Goal: Task Accomplishment & Management: Manage account settings

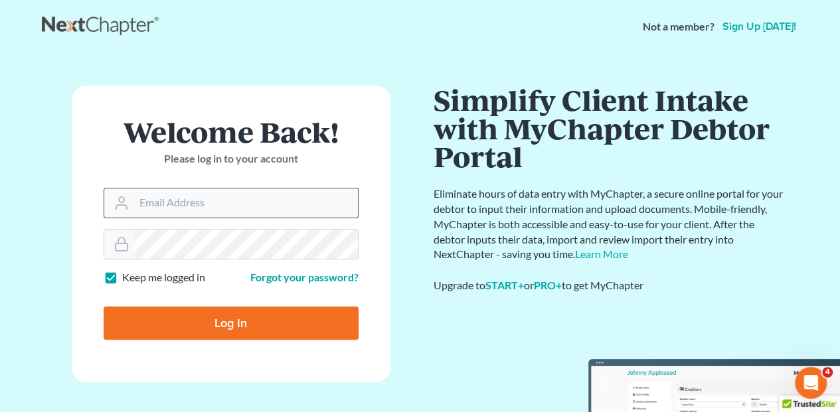
click at [218, 211] on input "Email Address" at bounding box center [246, 203] width 224 height 29
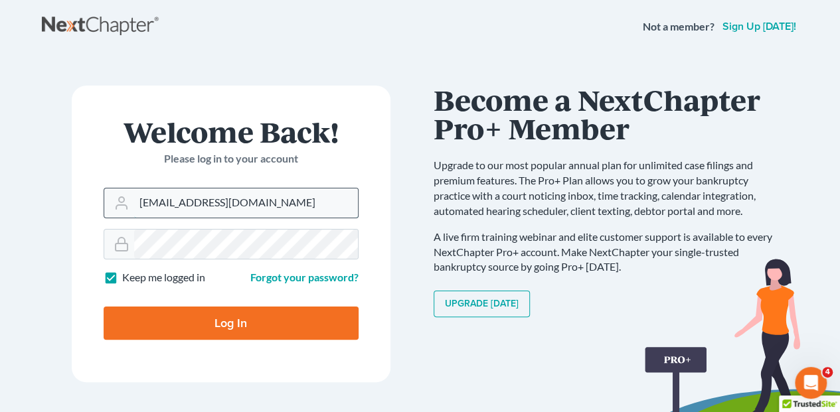
type input "[EMAIL_ADDRESS][DOMAIN_NAME]"
click at [104, 307] on input "Log In" at bounding box center [231, 323] width 255 height 33
type input "Thinking..."
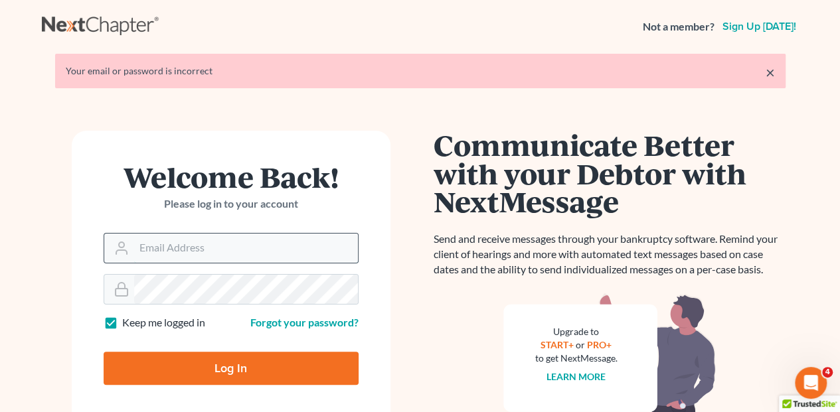
click at [175, 244] on input "Email Address" at bounding box center [246, 248] width 224 height 29
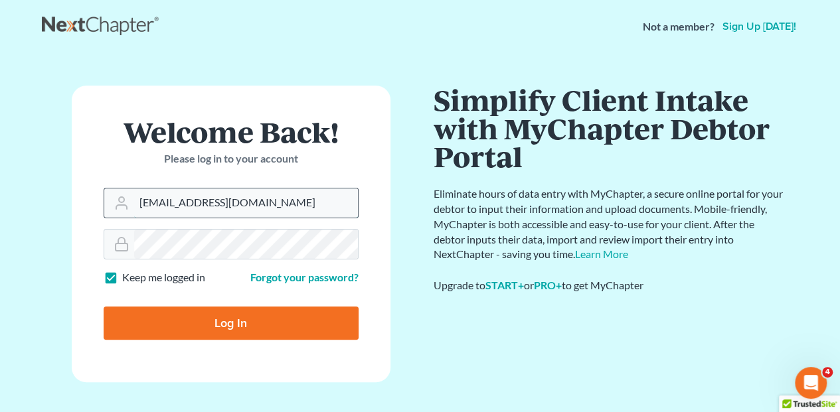
type input "[EMAIL_ADDRESS][DOMAIN_NAME]"
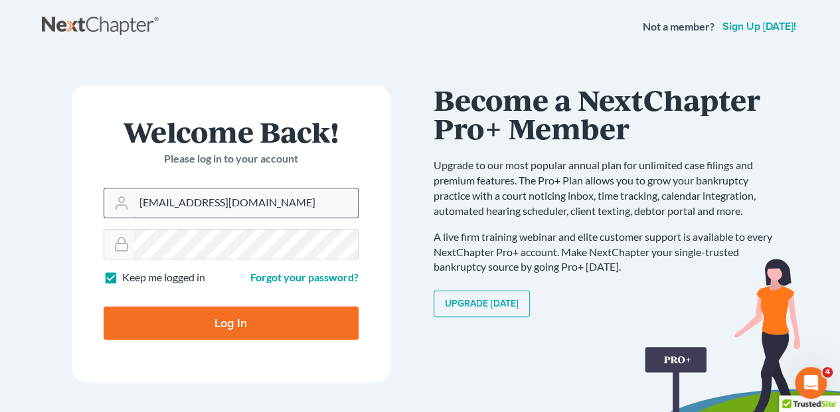
click at [104, 307] on input "Log In" at bounding box center [231, 323] width 255 height 33
type input "Thinking..."
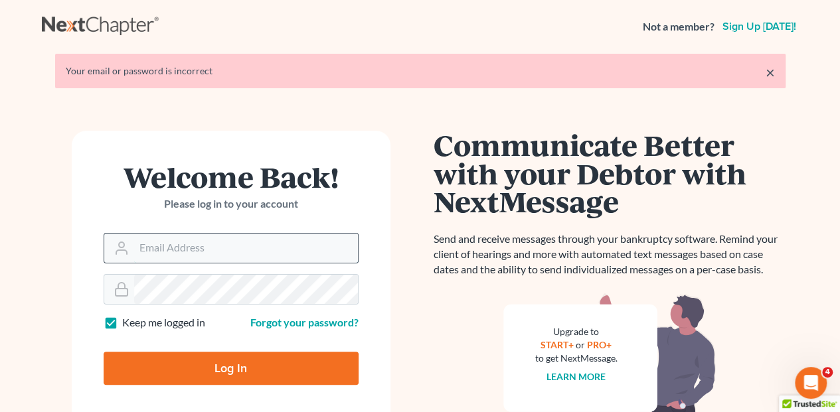
click at [150, 251] on input "Email Address" at bounding box center [246, 248] width 224 height 29
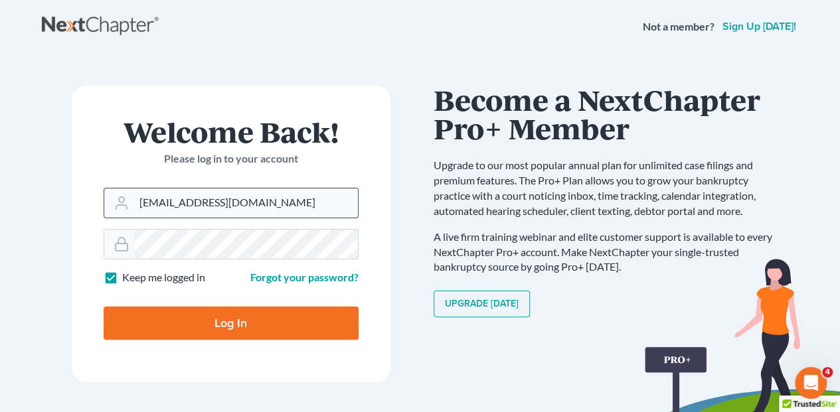
type input "[EMAIL_ADDRESS][DOMAIN_NAME]"
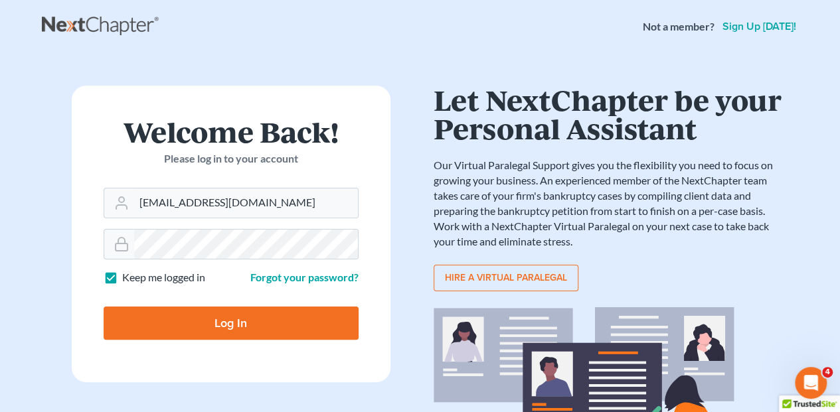
click at [226, 329] on input "Log In" at bounding box center [231, 323] width 255 height 33
type input "Thinking..."
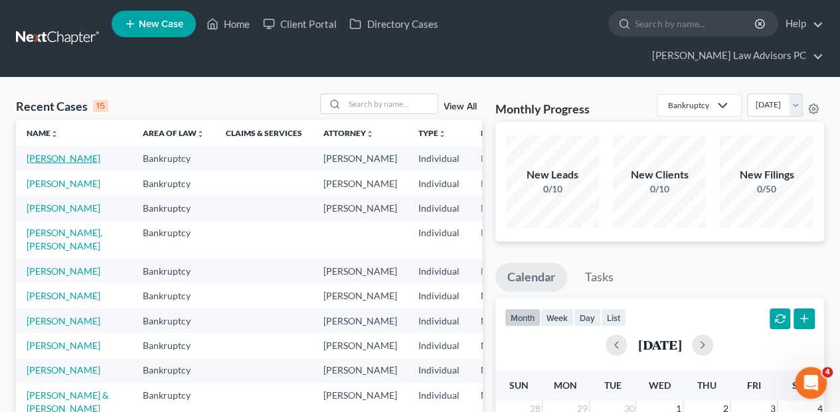
click at [31, 153] on link "LaFata, Vito" at bounding box center [64, 158] width 74 height 11
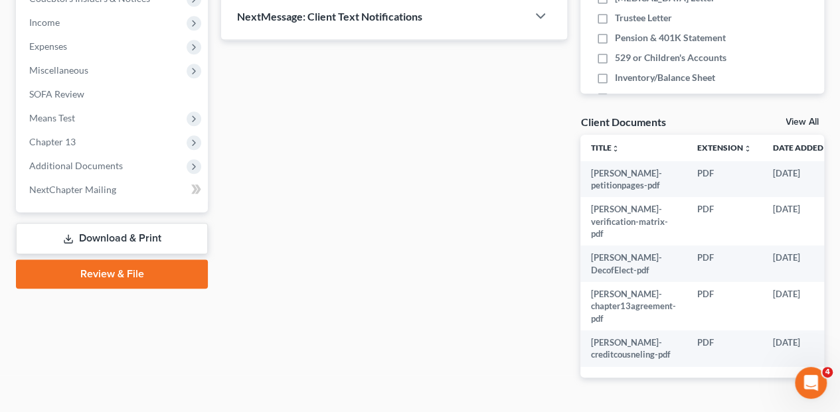
scroll to position [442, 0]
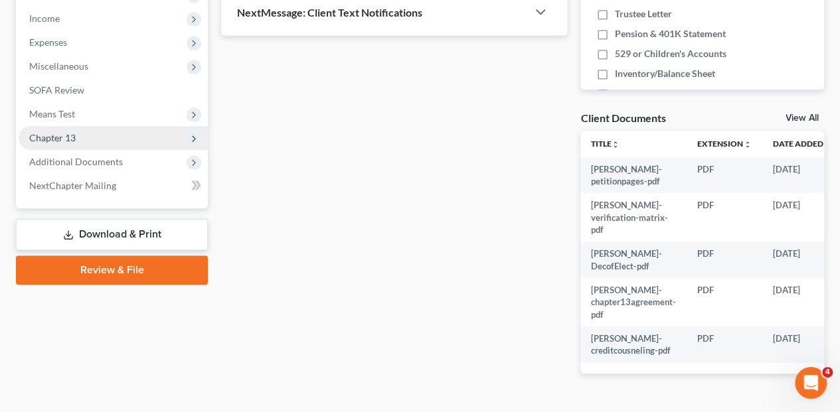
click at [49, 132] on span "Chapter 13" at bounding box center [52, 137] width 46 height 11
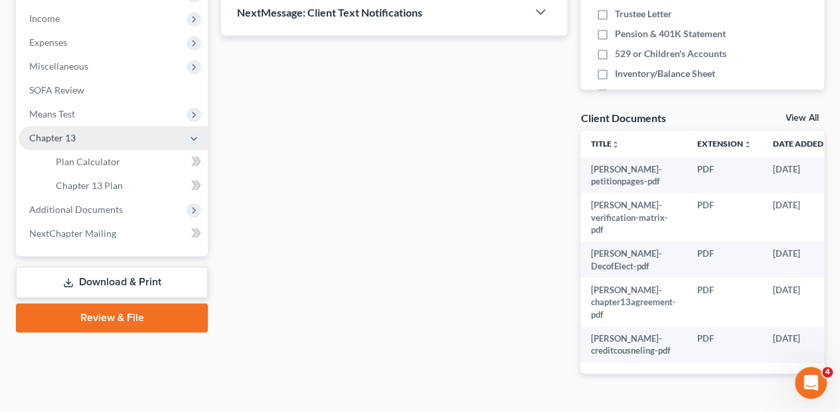
click at [54, 132] on span "Chapter 13" at bounding box center [52, 137] width 46 height 11
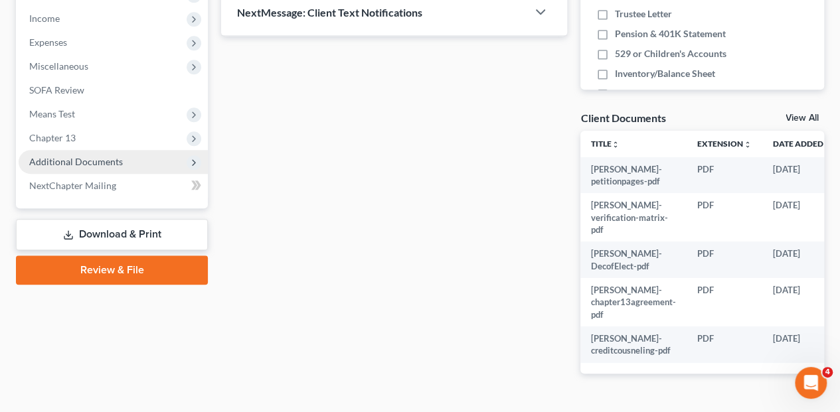
click at [68, 156] on span "Additional Documents" at bounding box center [76, 161] width 94 height 11
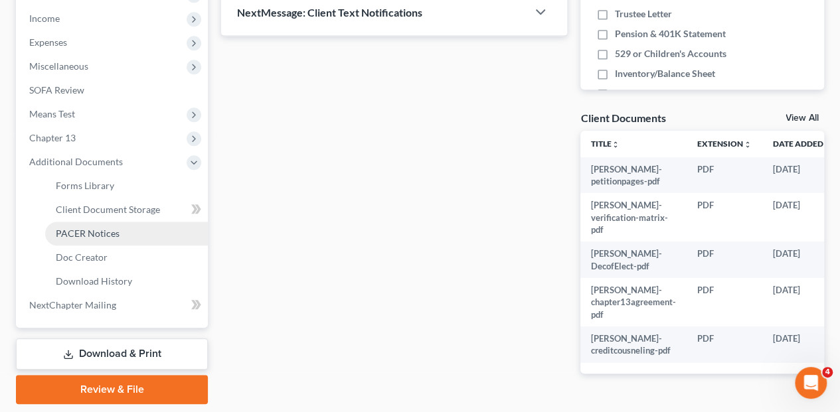
click at [74, 228] on span "PACER Notices" at bounding box center [88, 233] width 64 height 11
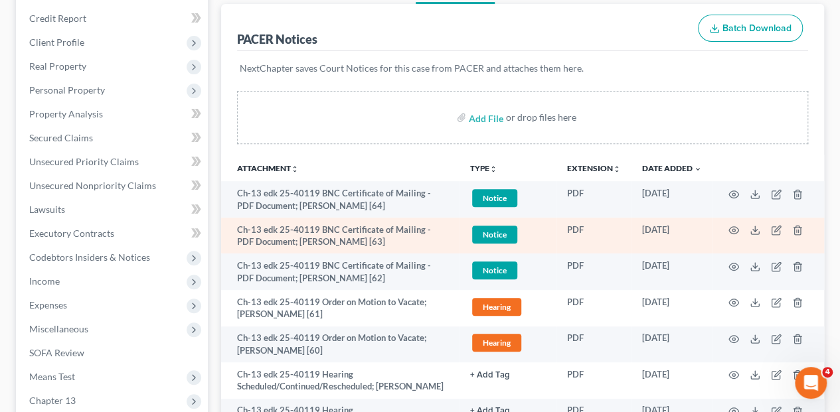
scroll to position [221, 0]
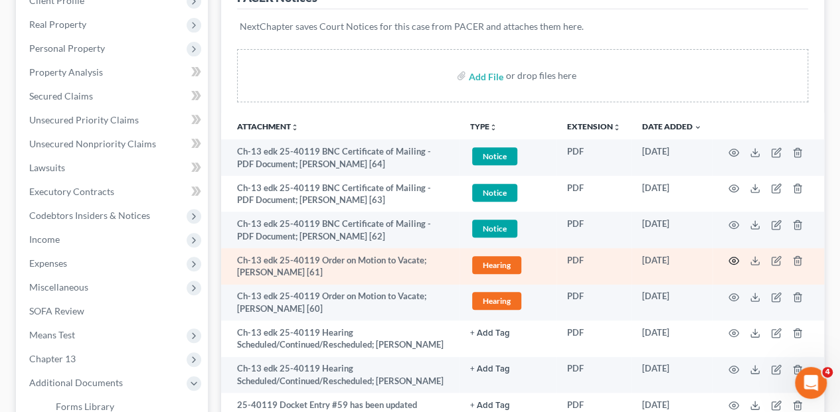
click at [732, 256] on icon "button" at bounding box center [733, 261] width 11 height 11
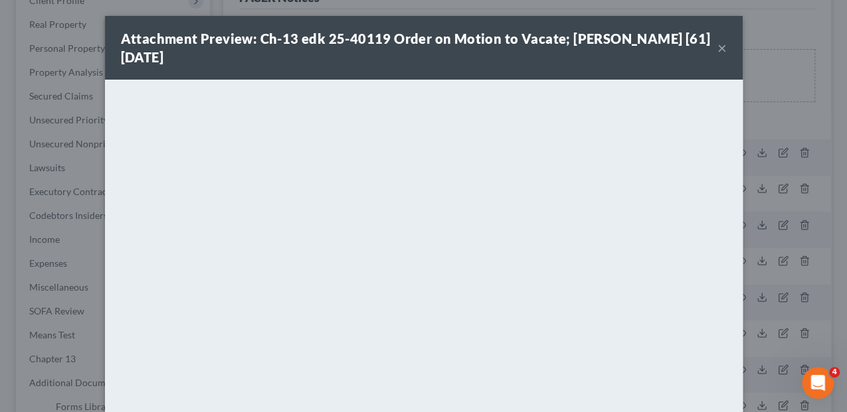
click at [721, 44] on button "×" at bounding box center [721, 48] width 9 height 16
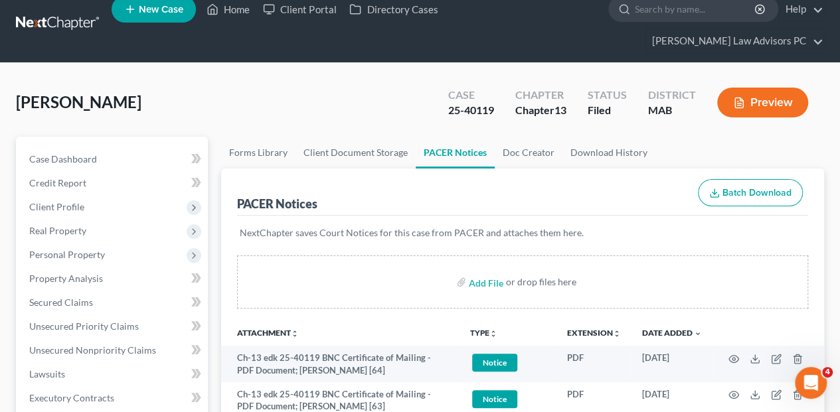
scroll to position [0, 0]
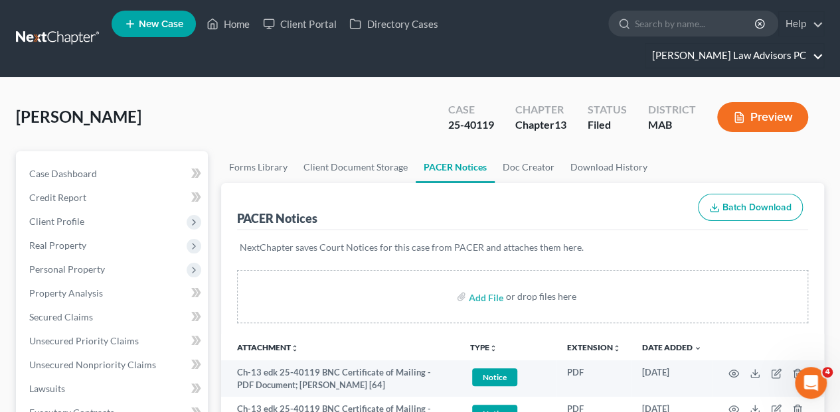
click at [758, 44] on link "Bretta Law Advisors PC" at bounding box center [734, 56] width 178 height 24
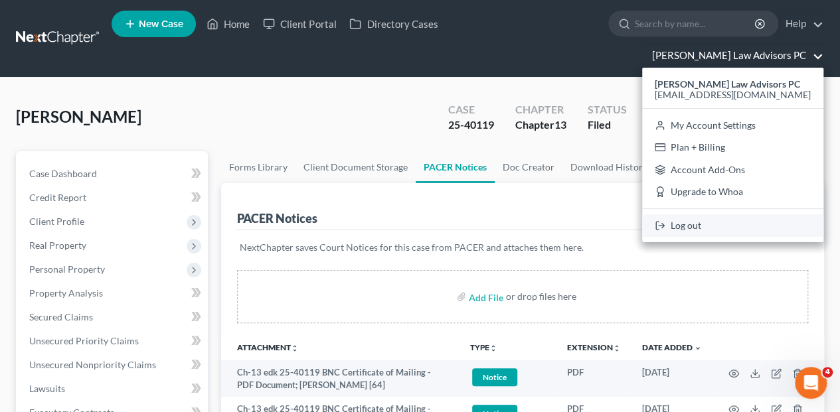
drag, startPoint x: 742, startPoint y: 199, endPoint x: 720, endPoint y: 191, distance: 23.3
click at [741, 214] on link "Log out" at bounding box center [732, 225] width 181 height 23
